Goal: Navigation & Orientation: Find specific page/section

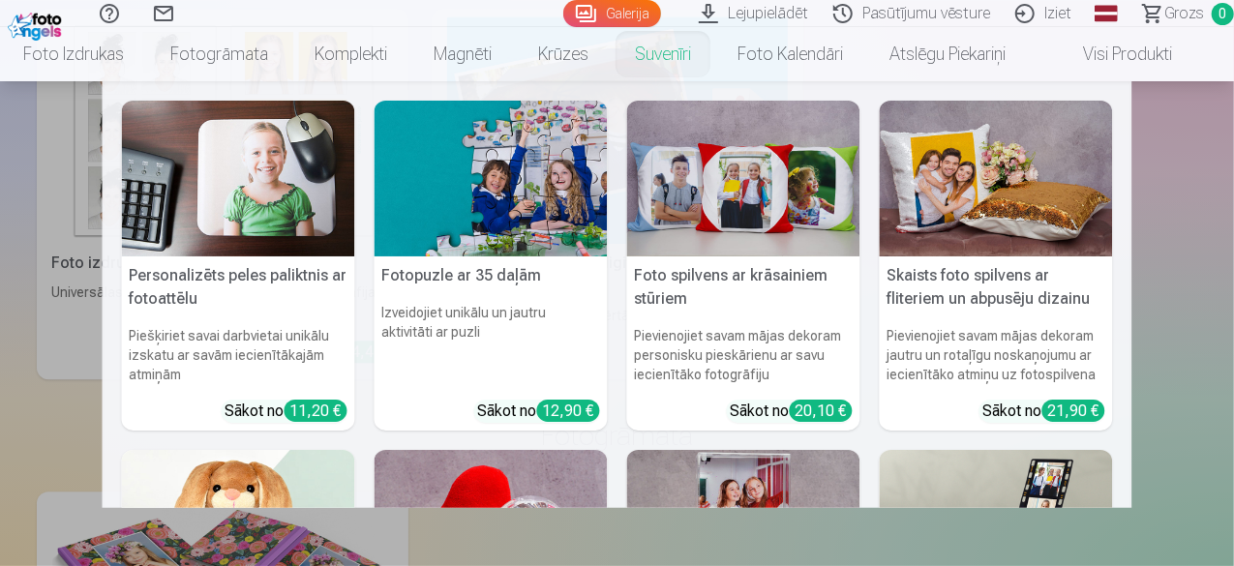
scroll to position [10160, 0]
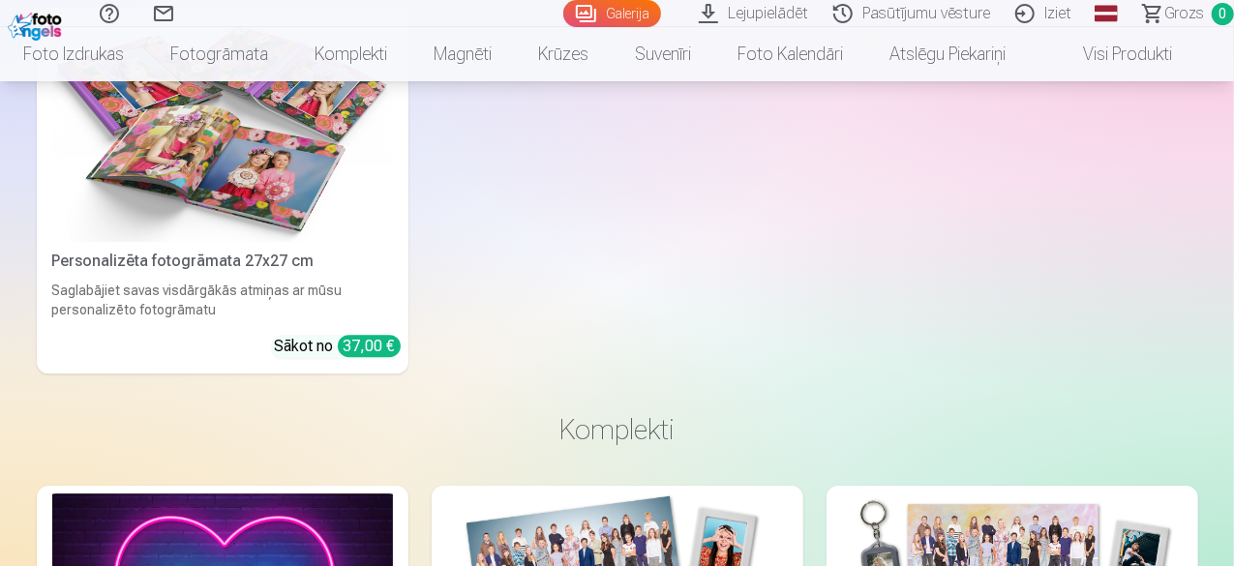
click at [1032, 13] on link "Iziet" at bounding box center [1045, 13] width 81 height 27
